Goal: Transaction & Acquisition: Purchase product/service

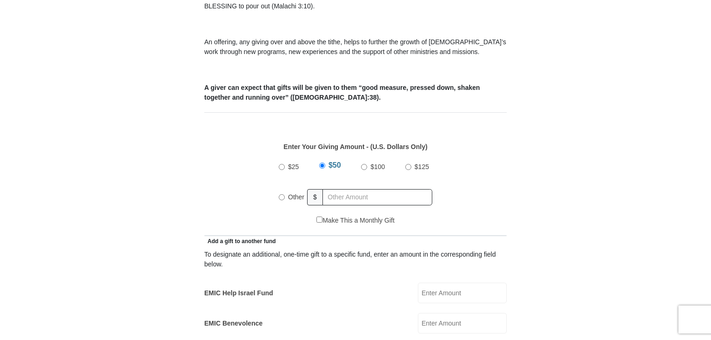
scroll to position [326, 0]
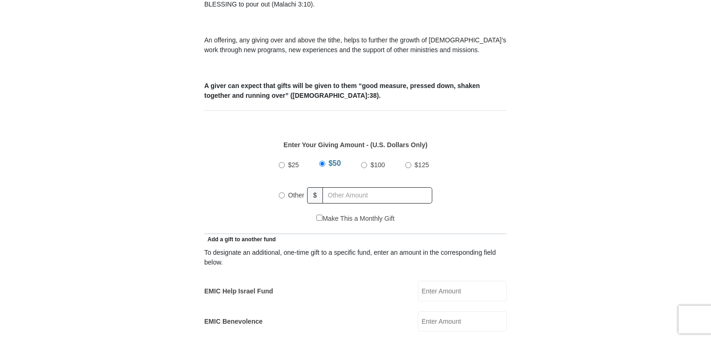
click at [281, 162] on input "$25" at bounding box center [282, 165] width 6 height 6
radio input "true"
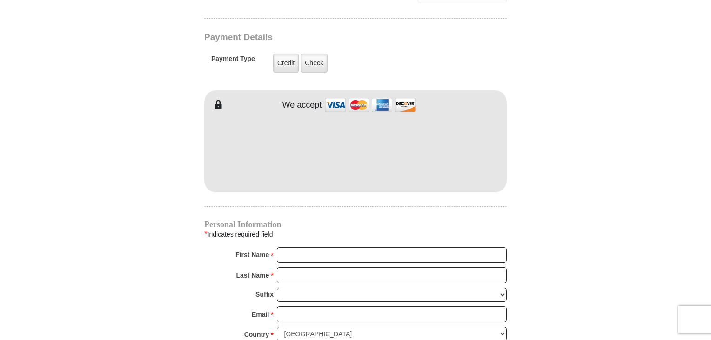
scroll to position [791, 0]
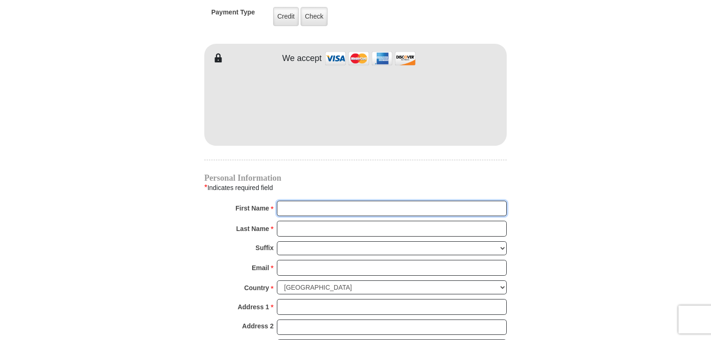
click at [307, 200] on input "First Name *" at bounding box center [392, 208] width 230 height 16
type input "Laurel"
click at [305, 220] on input "Last Name *" at bounding box center [392, 228] width 230 height 16
type input "[PERSON_NAME]"
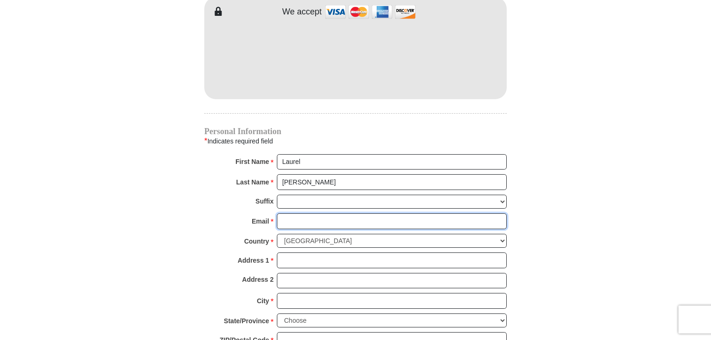
click at [311, 213] on input "Email *" at bounding box center [392, 221] width 230 height 16
type input "[EMAIL_ADDRESS][DOMAIN_NAME]"
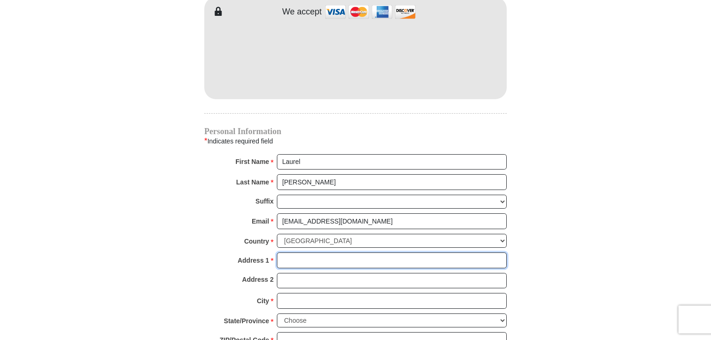
click at [303, 252] on input "Address 1 *" at bounding box center [392, 260] width 230 height 16
type input "[STREET_ADDRESS][PERSON_NAME]"
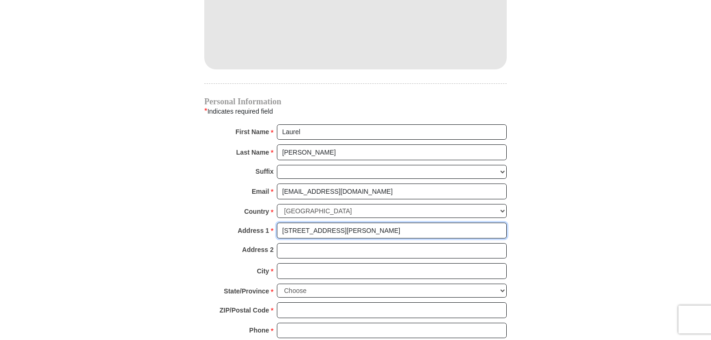
scroll to position [884, 0]
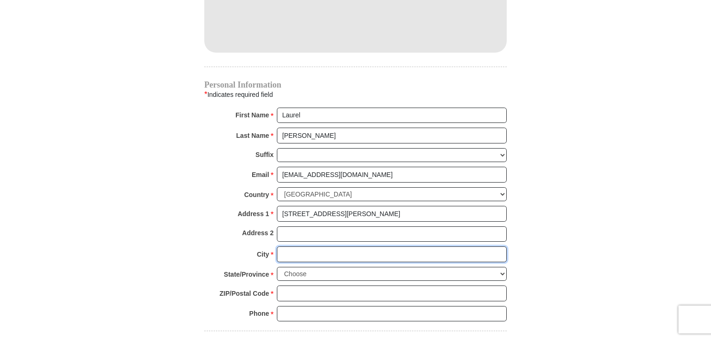
click at [308, 246] on input "City *" at bounding box center [392, 254] width 230 height 16
type input "San Antonio"
click at [324, 267] on select "Choose [US_STATE] [US_STATE] [US_STATE] [US_STATE] [US_STATE] Armed Forces Amer…" at bounding box center [392, 274] width 230 height 14
select select "[GEOGRAPHIC_DATA]"
click at [277, 267] on select "Choose [US_STATE] [US_STATE] [US_STATE] [US_STATE] [US_STATE] Armed Forces Amer…" at bounding box center [392, 274] width 230 height 14
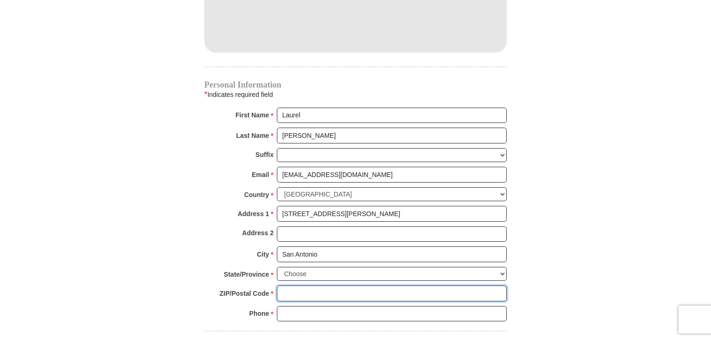
click at [303, 285] on input "ZIP/Postal Code *" at bounding box center [392, 293] width 230 height 16
type input "78249"
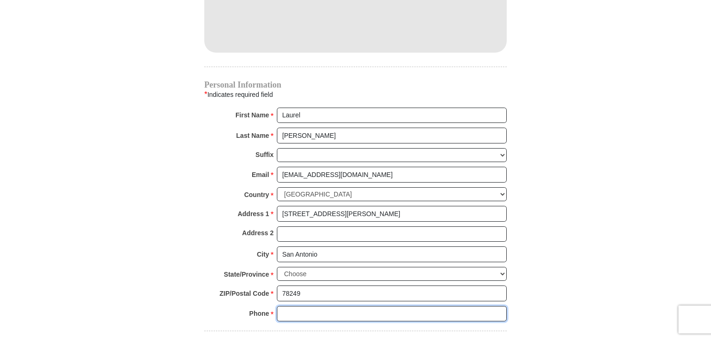
click at [302, 306] on input "Phone * *" at bounding box center [392, 314] width 230 height 16
type input "2103289914"
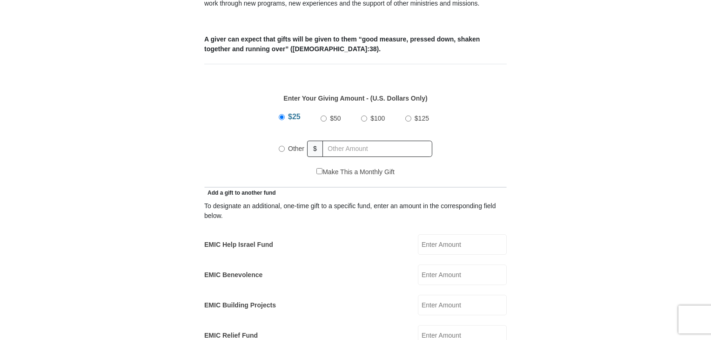
scroll to position [419, 0]
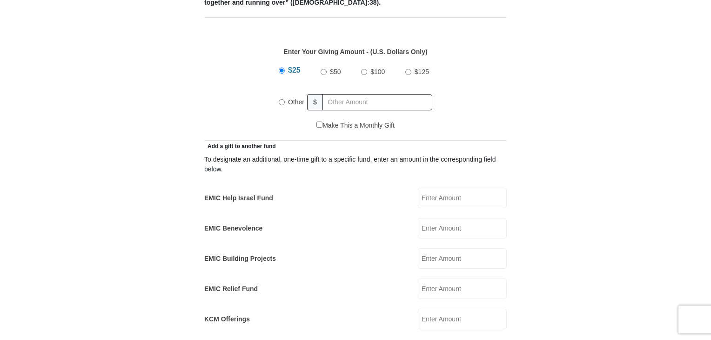
click at [429, 191] on input "EMIC Help Israel Fund" at bounding box center [462, 197] width 89 height 20
type input "5"
click at [542, 189] on form "[GEOGRAPHIC_DATA][DEMOGRAPHIC_DATA] Online Giving Because of gifts like yours, …" at bounding box center [355, 307] width 530 height 1376
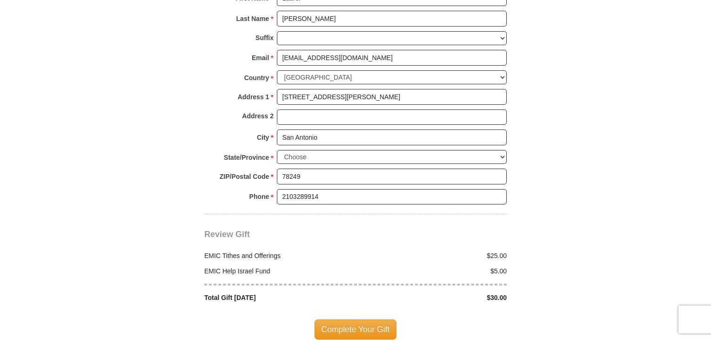
scroll to position [1023, 0]
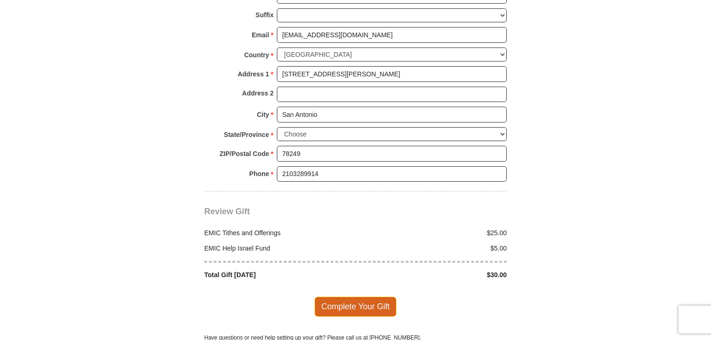
click at [387, 296] on span "Complete Your Gift" at bounding box center [355, 306] width 82 height 20
